Goal: Check status

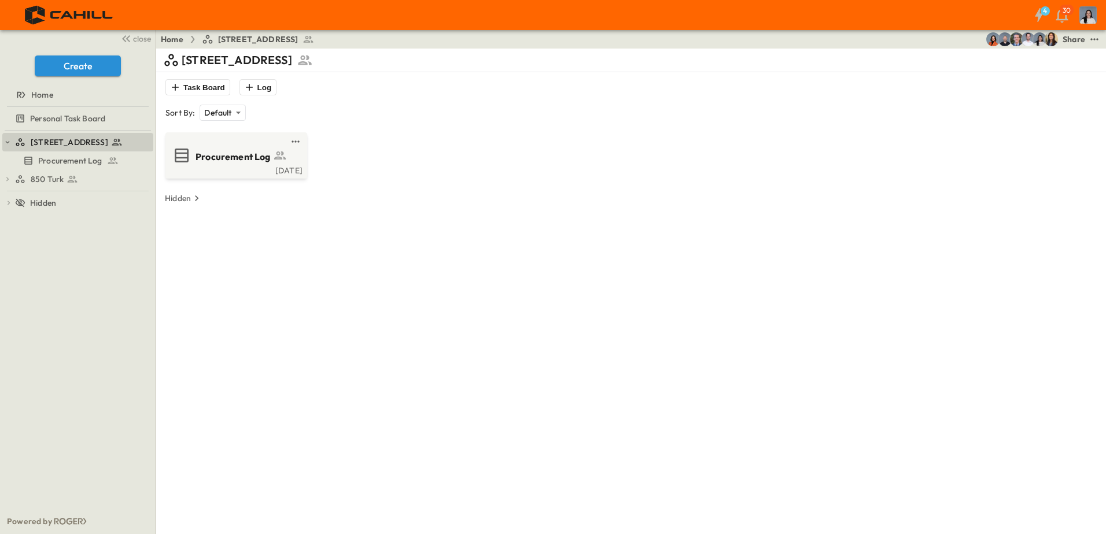
click at [76, 183] on icon at bounding box center [73, 180] width 12 height 12
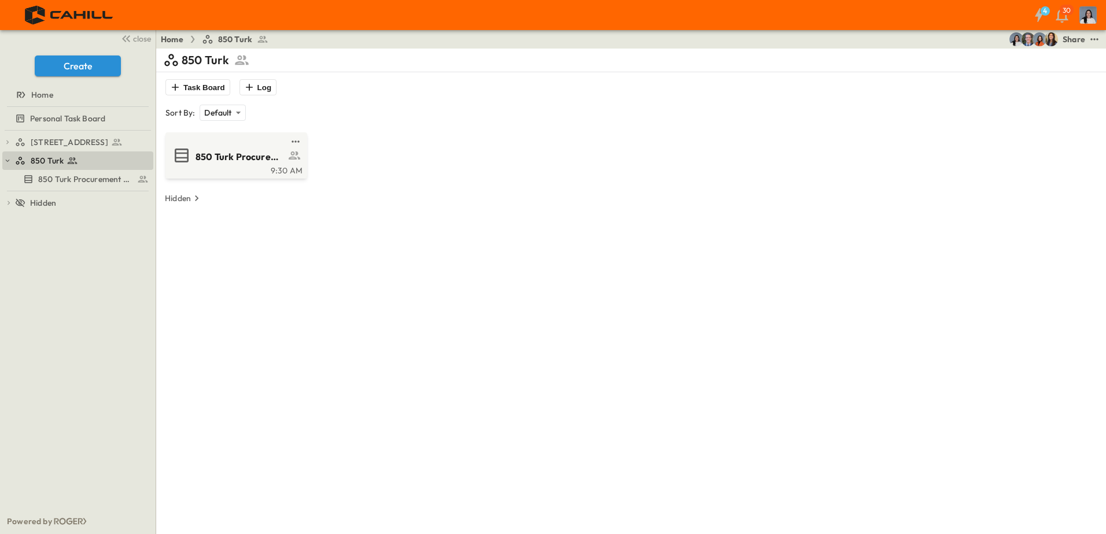
click at [201, 161] on span "850 Turk Procurement Log" at bounding box center [241, 156] width 90 height 13
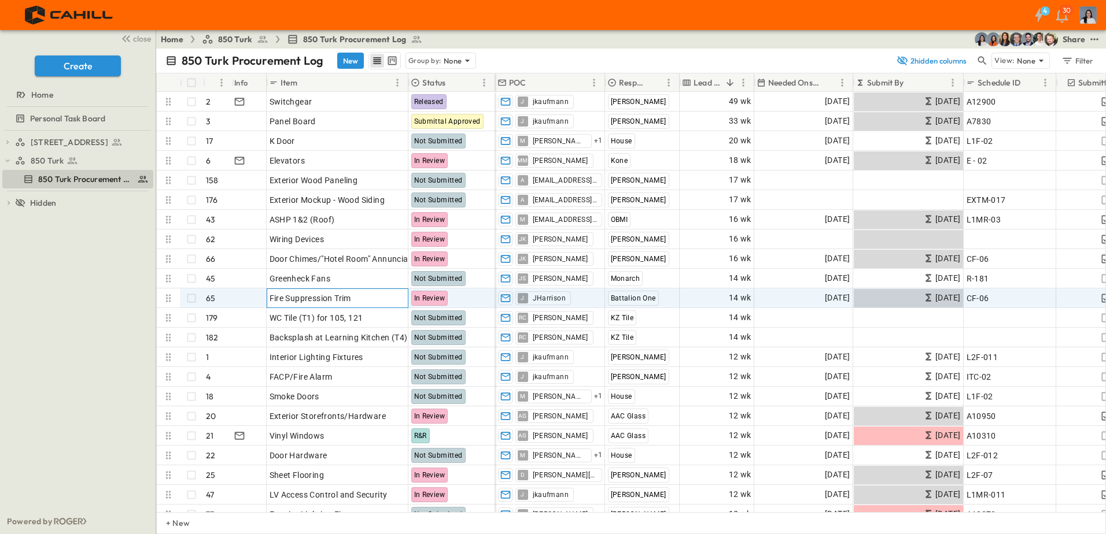
click at [385, 301] on div "OPEN" at bounding box center [390, 297] width 36 height 14
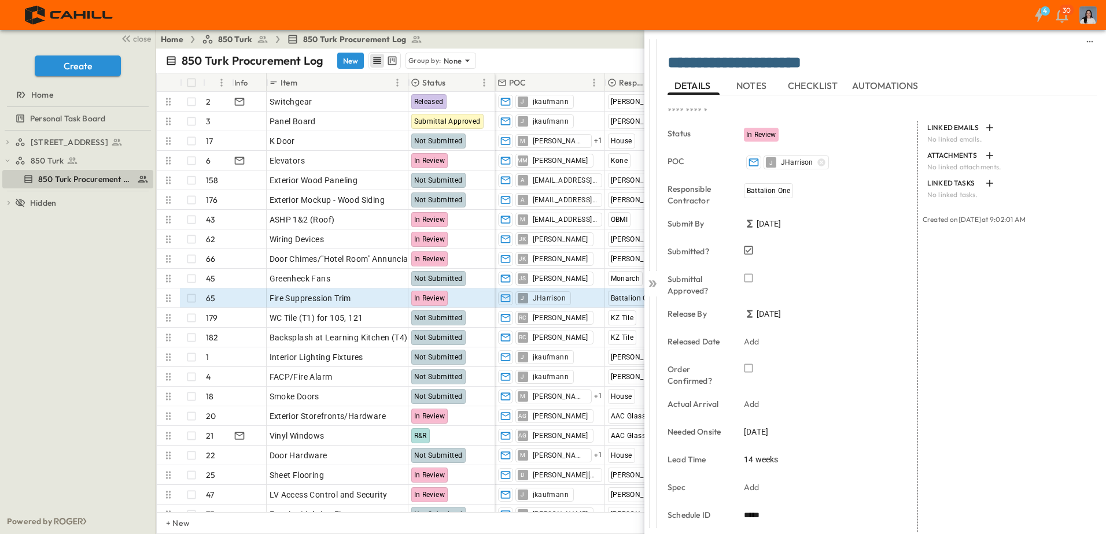
click at [655, 283] on icon at bounding box center [654, 284] width 5 height 7
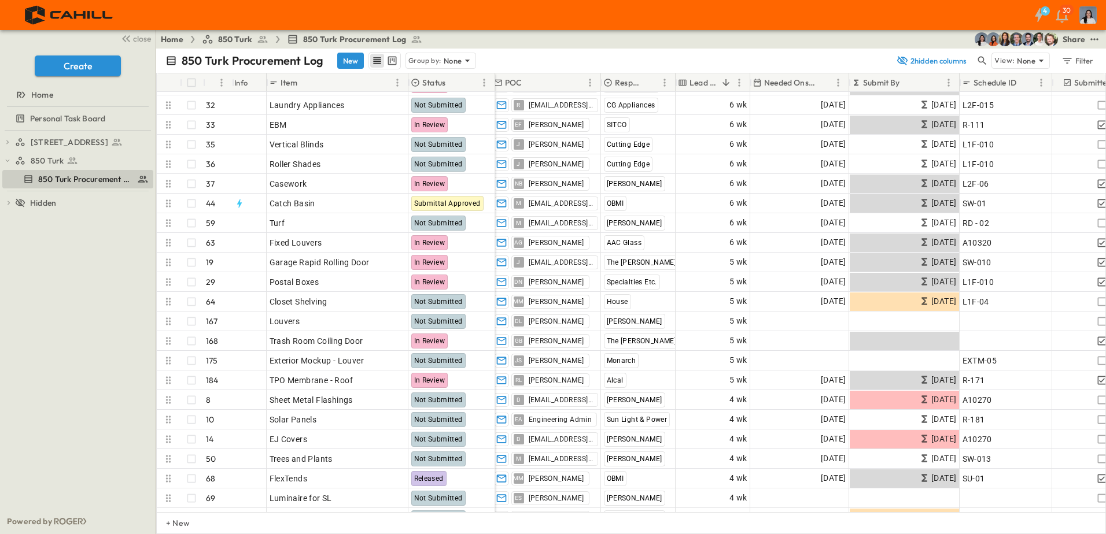
scroll to position [1157, 0]
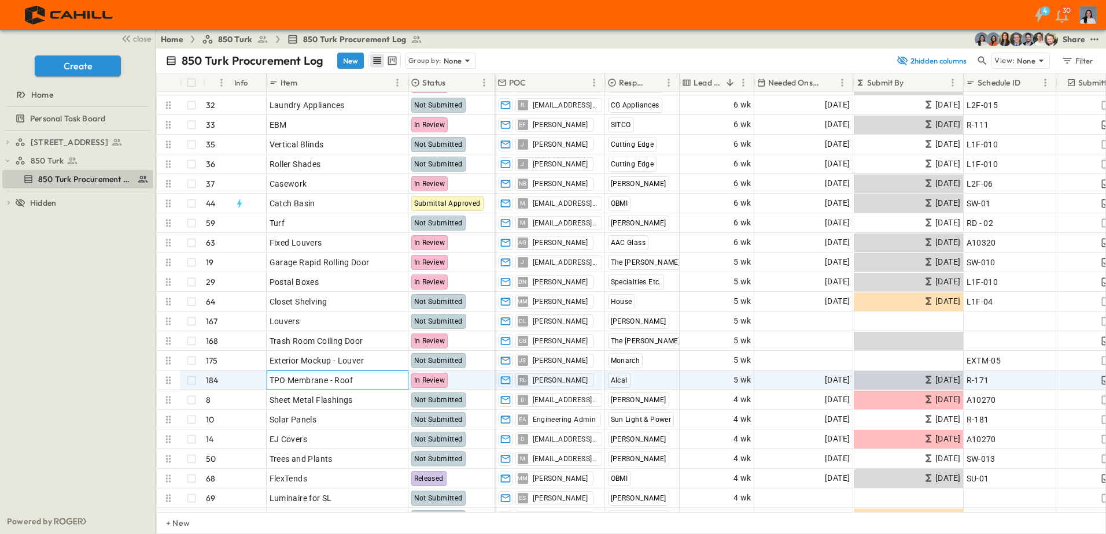
click at [399, 376] on p "OPEN" at bounding box center [396, 378] width 20 height 9
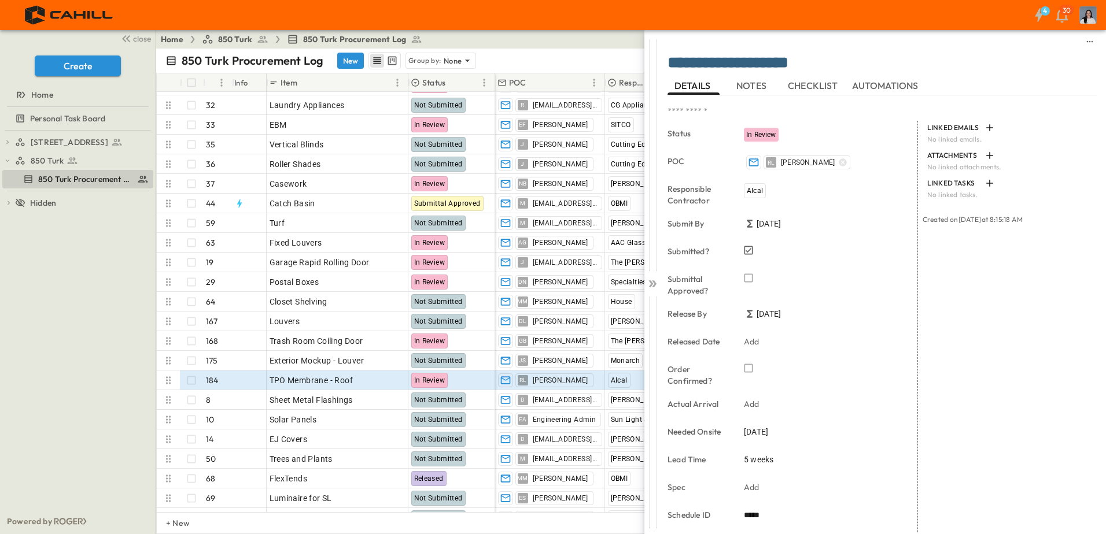
click at [655, 293] on div at bounding box center [652, 281] width 16 height 503
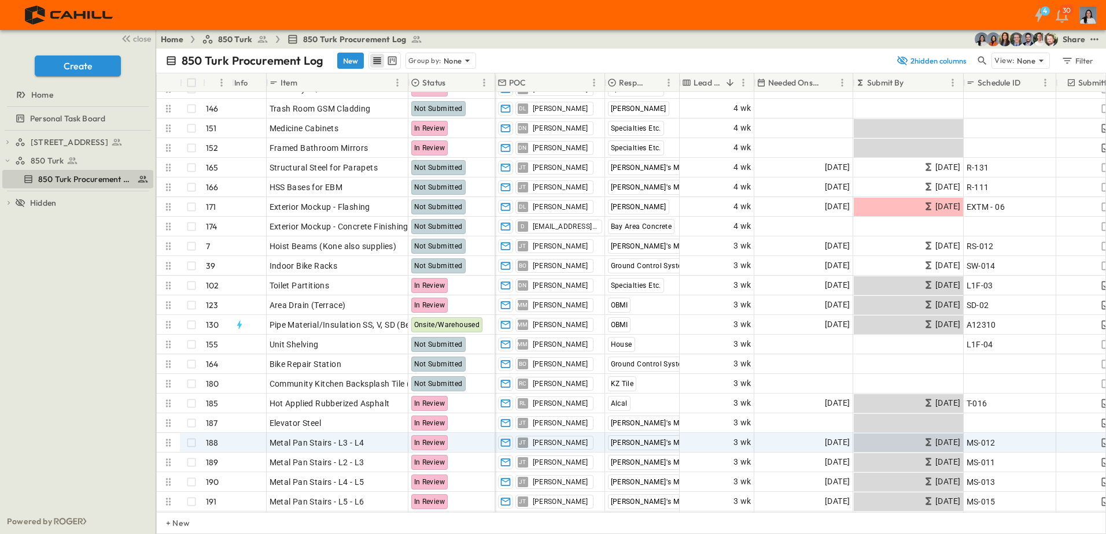
scroll to position [1793, 0]
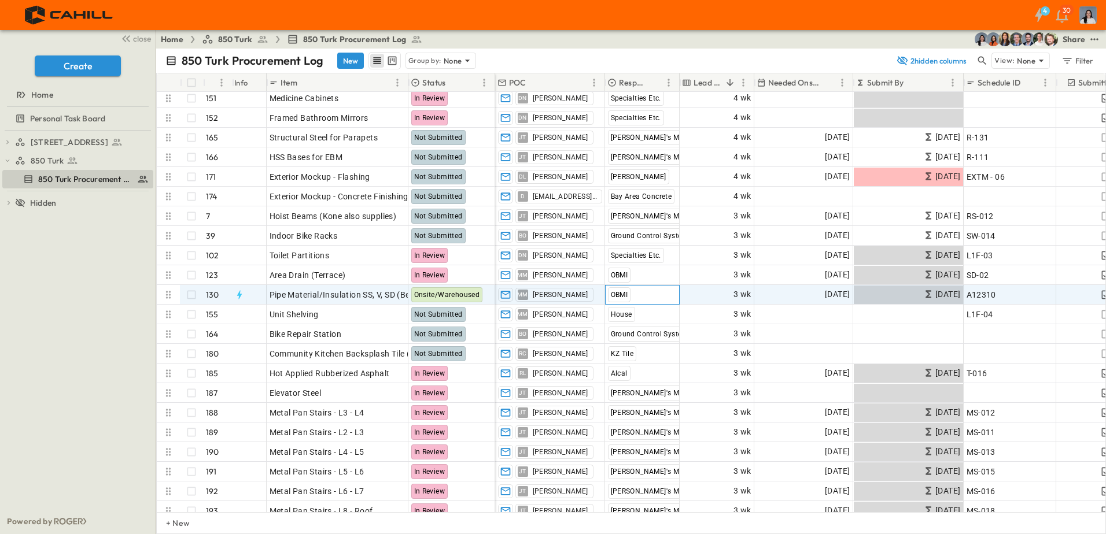
click at [660, 296] on div "OBMI" at bounding box center [642, 295] width 73 height 19
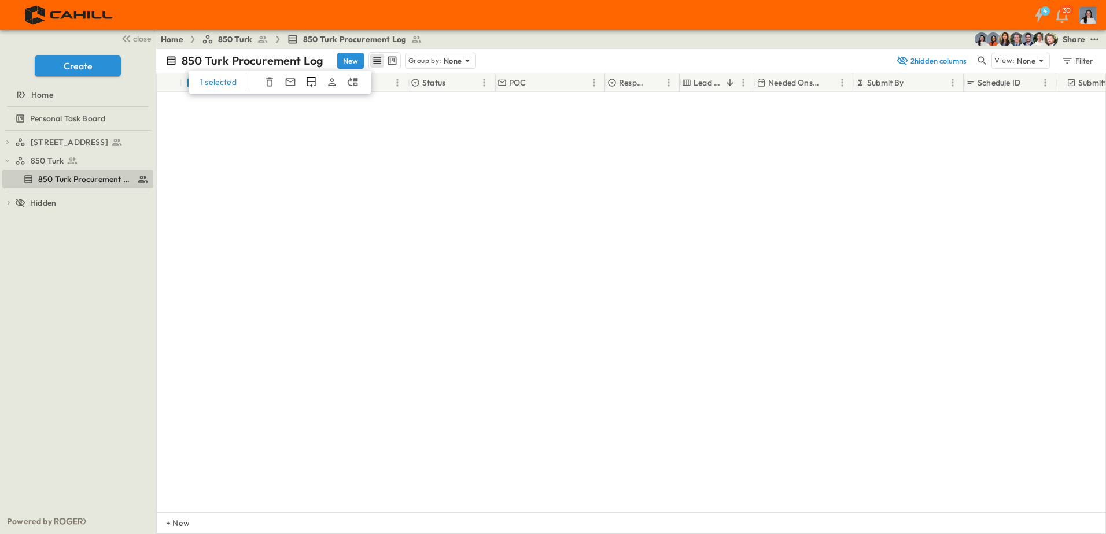
scroll to position [0, 0]
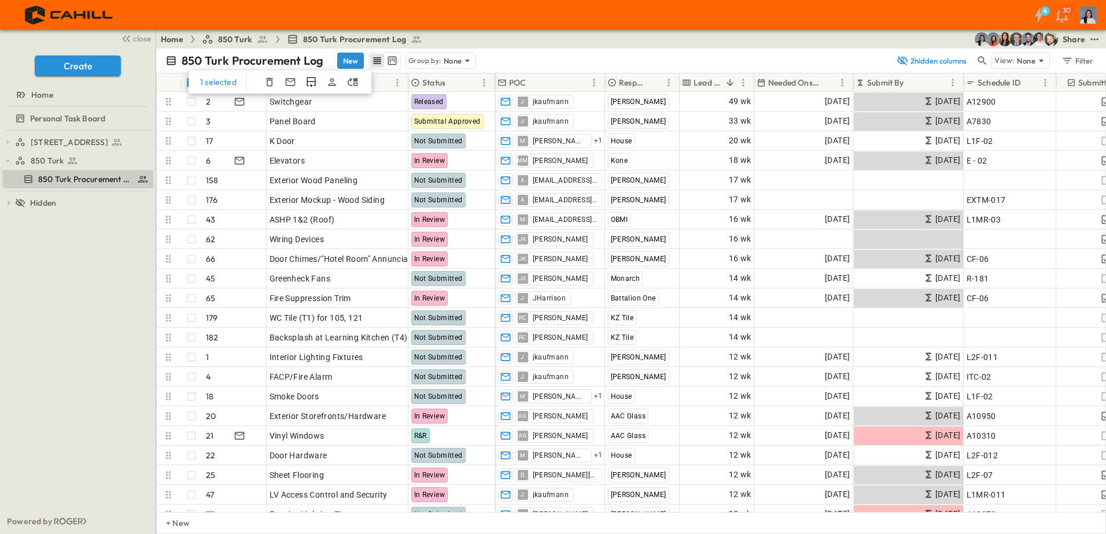
click at [515, 58] on div "850 Turk Procurement Log New Group by: None" at bounding box center [527, 60] width 724 height 17
